Goal: Task Accomplishment & Management: Manage account settings

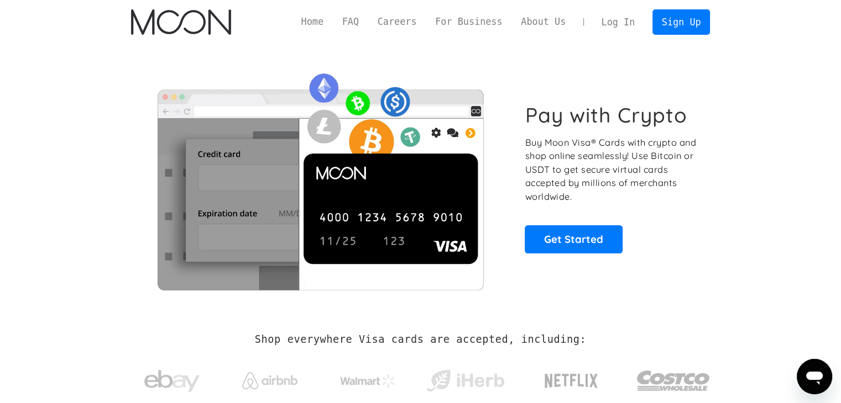
click at [612, 19] on link "Log In" at bounding box center [618, 22] width 52 height 24
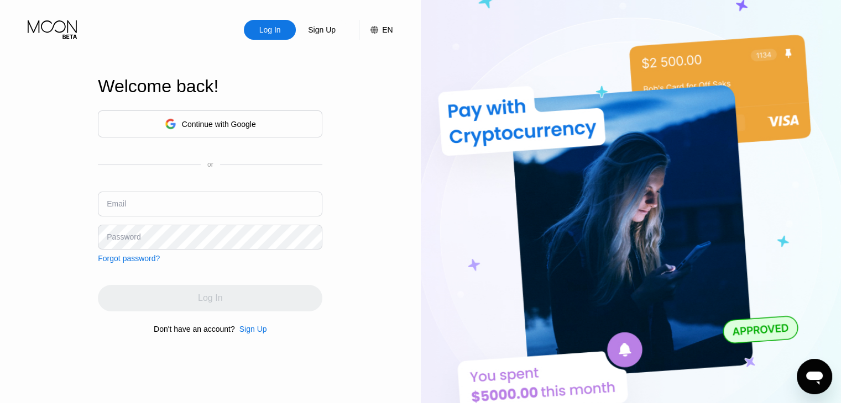
click at [288, 193] on input "text" at bounding box center [210, 204] width 224 height 25
type input "LAFLOODZ"
type input "[EMAIL_ADDRESS][DOMAIN_NAME]"
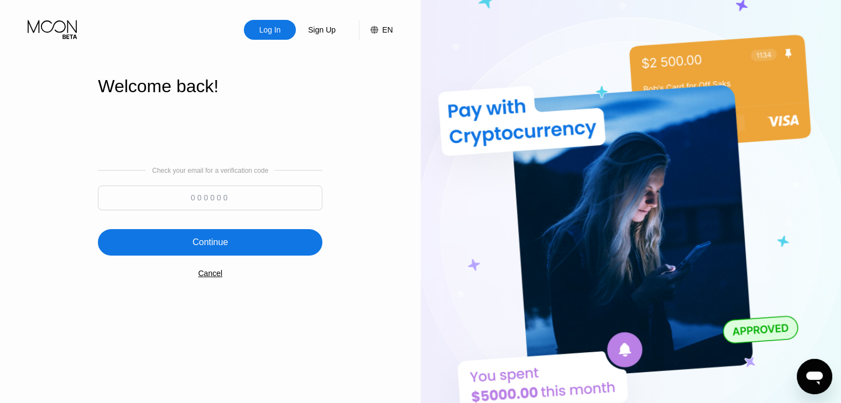
click at [228, 191] on input at bounding box center [210, 198] width 224 height 25
type input "232135"
click at [248, 245] on div "Continue" at bounding box center [210, 242] width 224 height 27
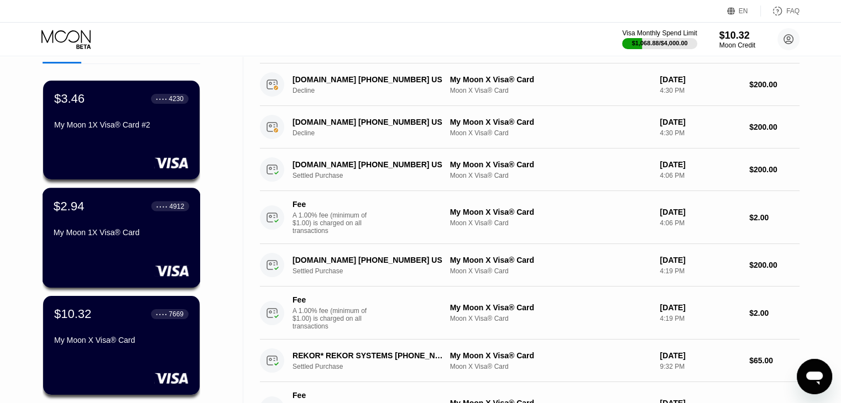
scroll to position [59, 0]
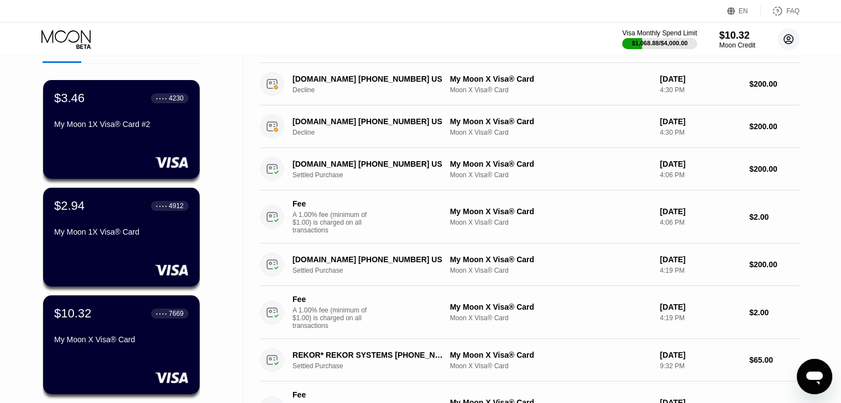
click at [790, 36] on circle at bounding box center [788, 39] width 22 height 22
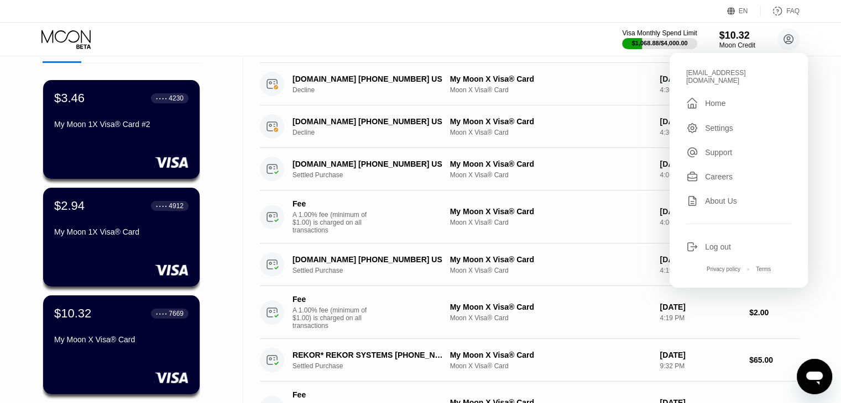
click at [720, 243] on div "Log out" at bounding box center [718, 247] width 26 height 9
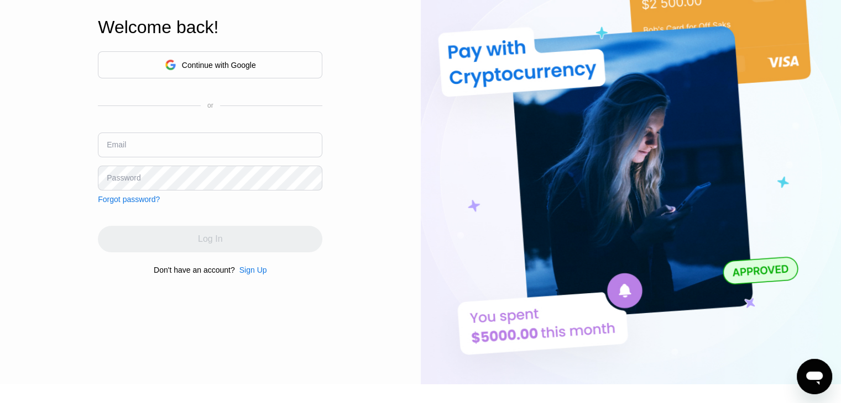
click at [246, 144] on input "text" at bounding box center [210, 145] width 224 height 25
type input "lafloodz+pwm2@gmail.com"
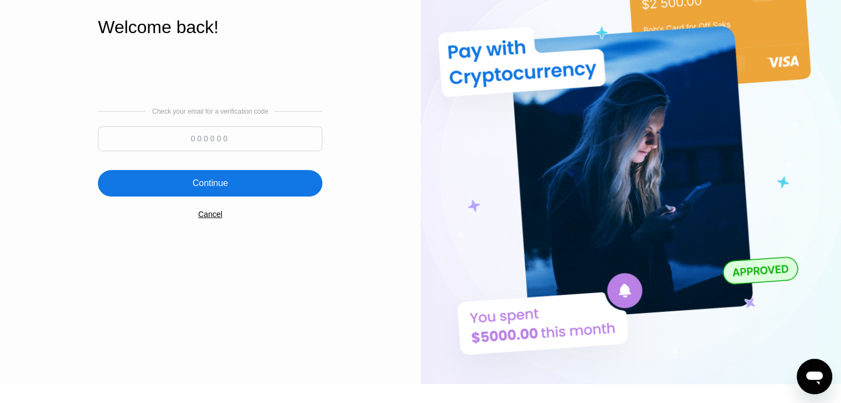
click at [220, 135] on input at bounding box center [210, 139] width 224 height 25
click at [241, 199] on div "Check your email for a verification code 650166 Continue Cancel" at bounding box center [210, 163] width 224 height 224
click at [254, 184] on div "Continue" at bounding box center [210, 183] width 224 height 27
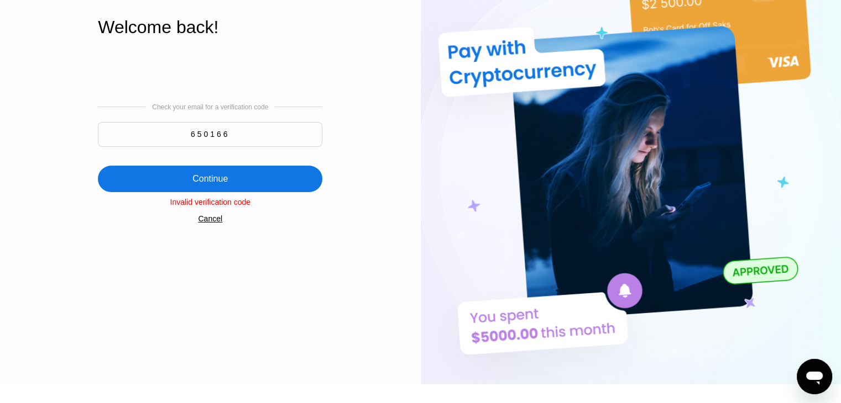
drag, startPoint x: 270, startPoint y: 140, endPoint x: 134, endPoint y: 136, distance: 136.0
click at [134, 136] on input "650166" at bounding box center [210, 134] width 224 height 25
type input "560166"
click at [206, 187] on div "Continue" at bounding box center [210, 179] width 224 height 27
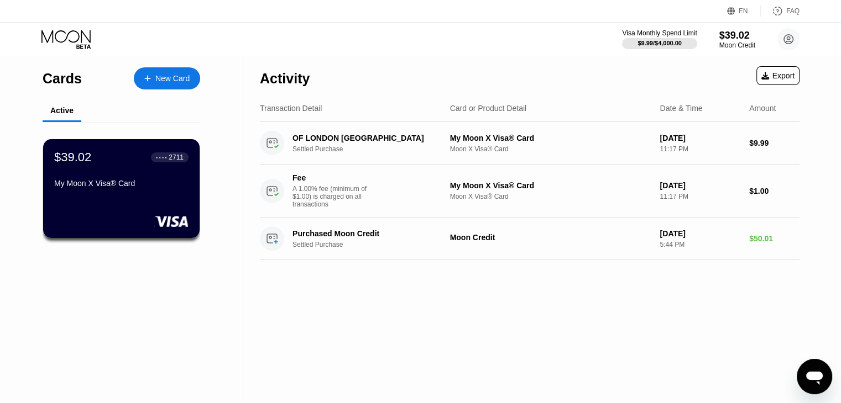
click at [786, 46] on circle at bounding box center [788, 39] width 22 height 22
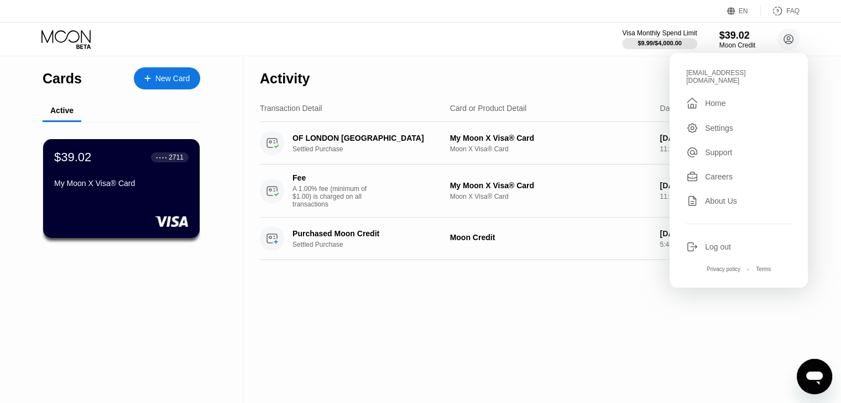
click at [712, 243] on div "Log out" at bounding box center [718, 247] width 26 height 9
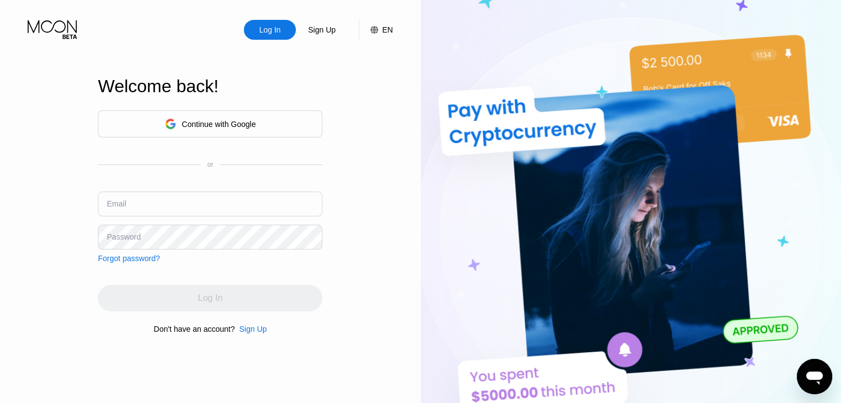
click at [229, 202] on input "text" at bounding box center [210, 204] width 224 height 25
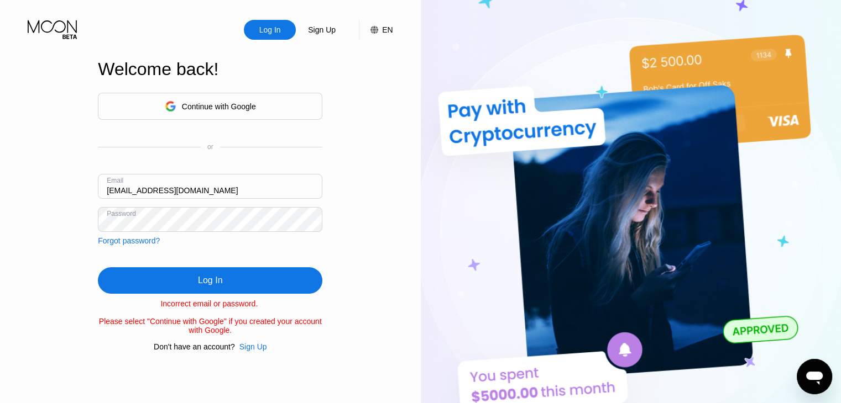
click at [0, 207] on div "Log In Sign Up EN Language Select an item Save Welcome back! Continue with Goog…" at bounding box center [210, 222] width 421 height 444
click at [29, 224] on div "Log In Sign Up EN Language Select an item Save Welcome back! Continue with Goog…" at bounding box center [210, 222] width 421 height 444
click at [160, 188] on input "[EMAIL_ADDRESS][DOMAIN_NAME]" at bounding box center [210, 186] width 224 height 25
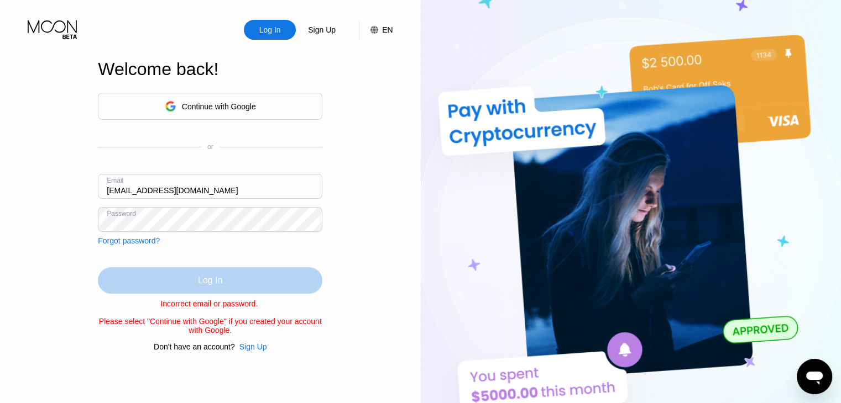
click at [202, 280] on div "Log In" at bounding box center [210, 280] width 24 height 11
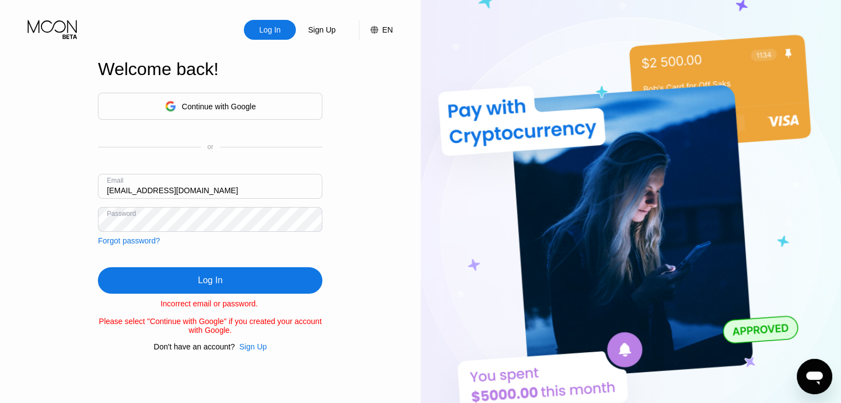
click at [158, 186] on input "[EMAIL_ADDRESS][DOMAIN_NAME]" at bounding box center [210, 186] width 224 height 25
type input "[EMAIL_ADDRESS][DOMAIN_NAME]"
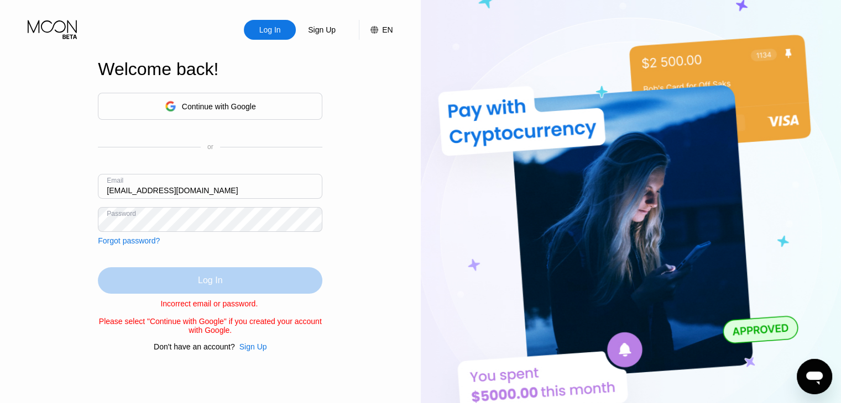
click at [257, 269] on div "Log In" at bounding box center [210, 280] width 224 height 27
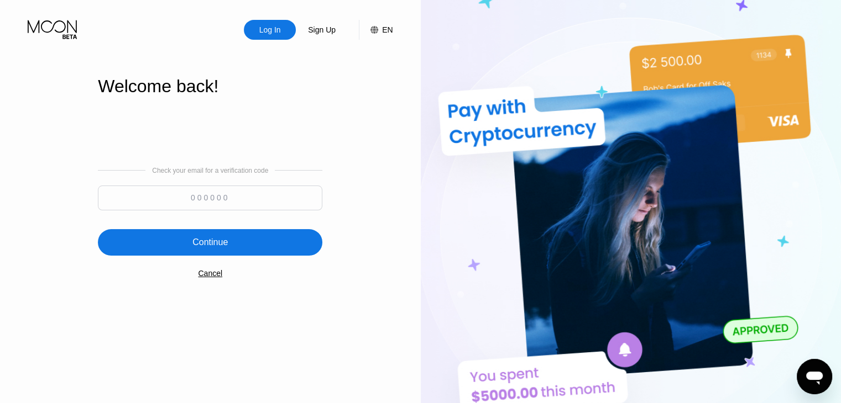
click at [251, 206] on input at bounding box center [210, 198] width 224 height 25
